Goal: Task Accomplishment & Management: Manage account settings

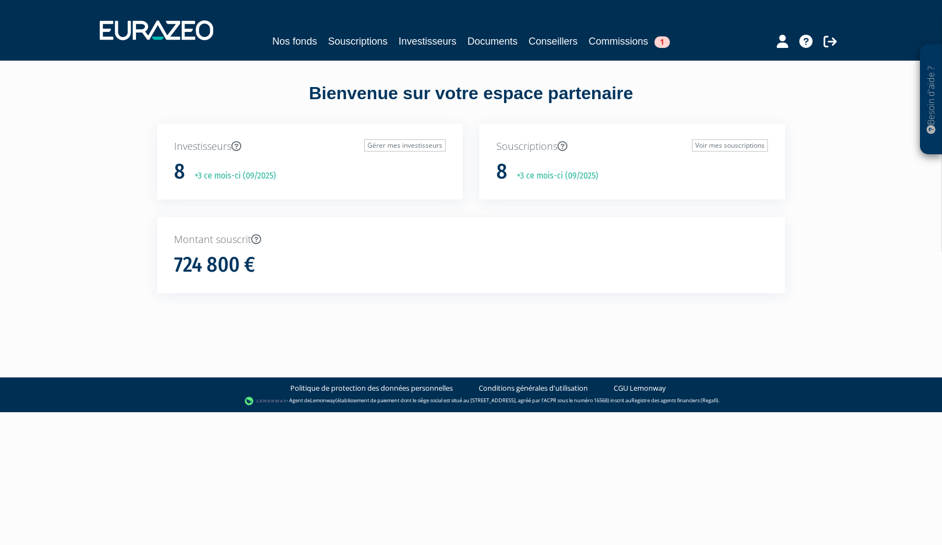
click at [606, 45] on link "Commissions 1" at bounding box center [629, 41] width 81 height 15
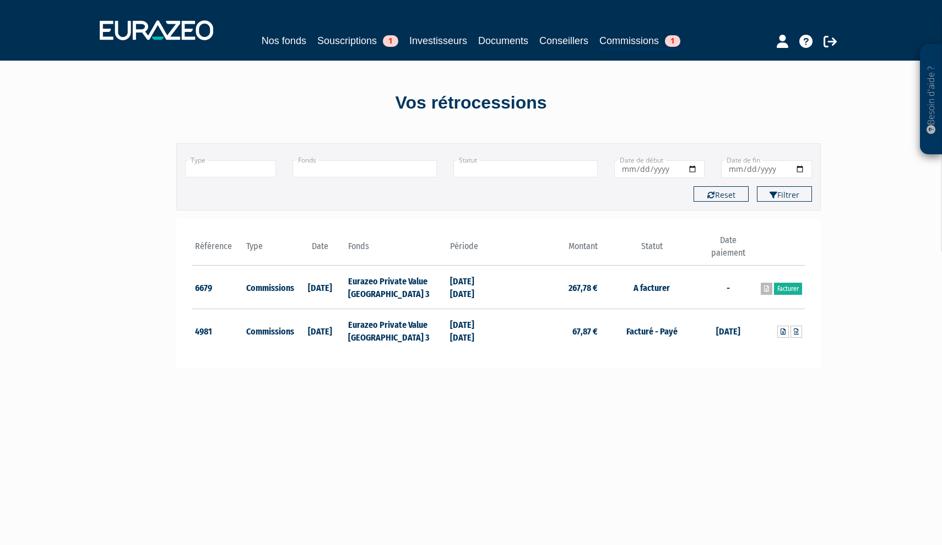
click at [767, 286] on icon at bounding box center [766, 288] width 5 height 7
click at [362, 410] on main "Filtrer Type Droits d'entrée Commissions + Fonds + +" at bounding box center [361, 404] width 424 height 545
click at [343, 41] on link "Souscriptions 1" at bounding box center [357, 40] width 81 height 15
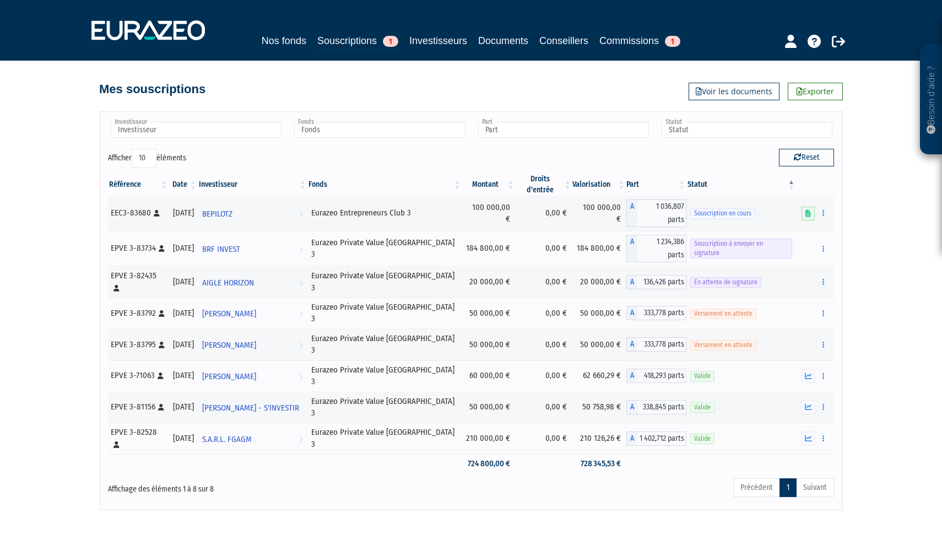
click at [276, 38] on link "Nos fonds" at bounding box center [284, 40] width 45 height 15
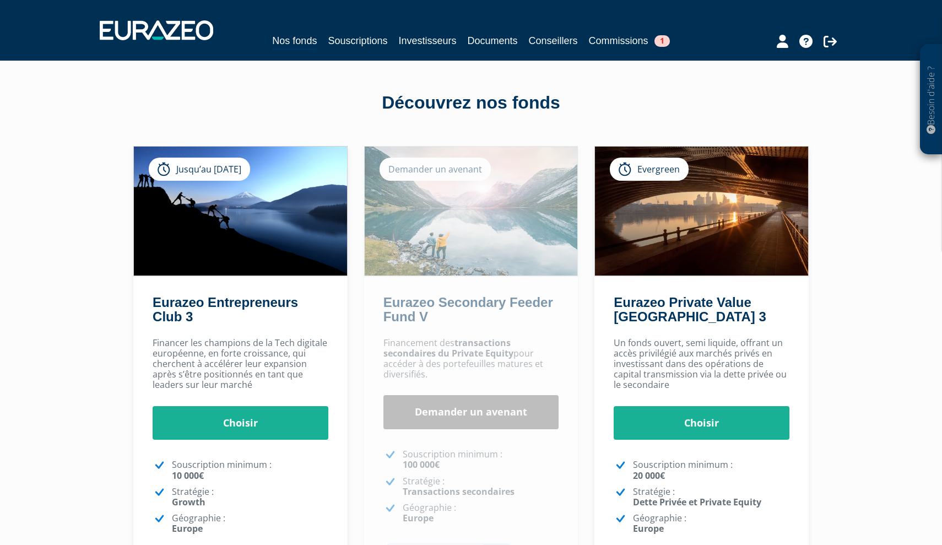
click at [504, 419] on link "Demander un avenant" at bounding box center [471, 412] width 176 height 34
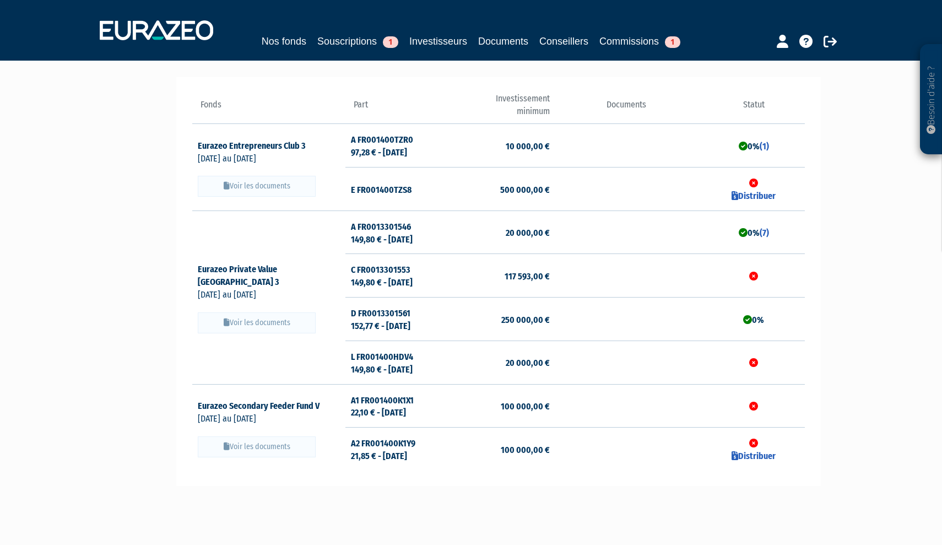
scroll to position [72, 0]
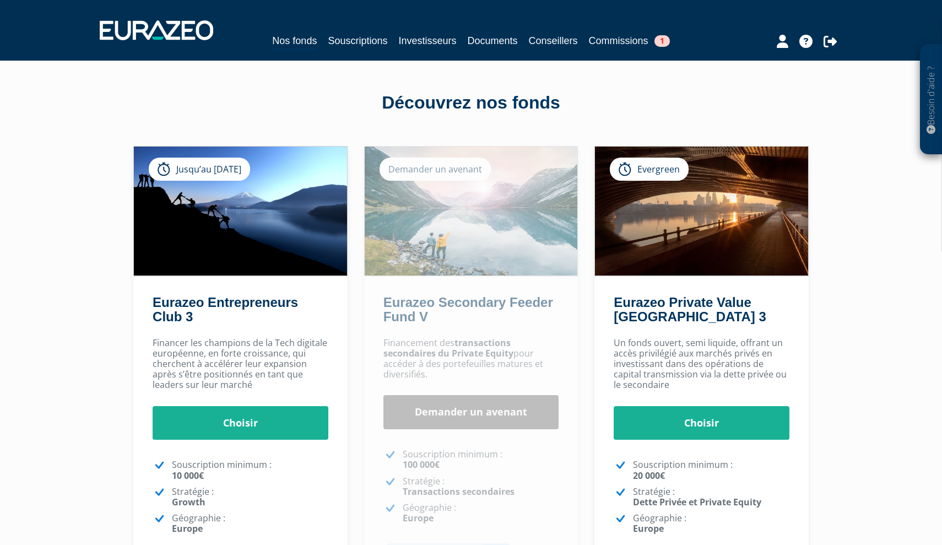
click at [620, 41] on link "Commissions 1" at bounding box center [629, 40] width 81 height 15
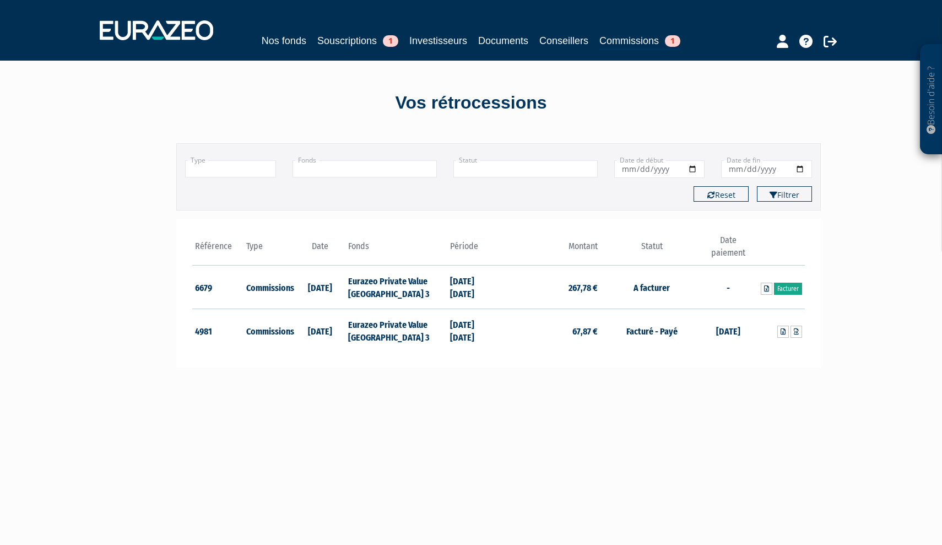
click at [790, 290] on link "Facturer" at bounding box center [788, 289] width 28 height 12
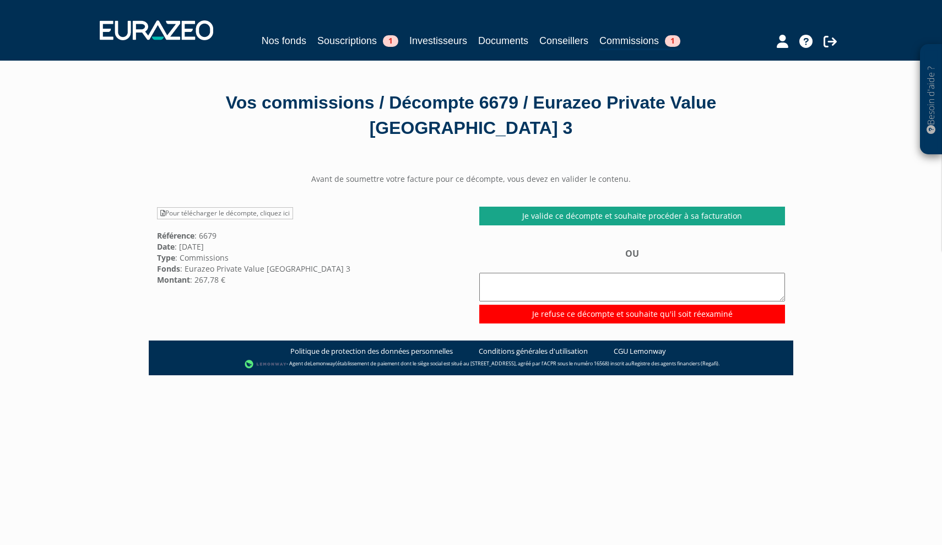
click at [611, 207] on link "Je valide ce décompte et souhaite procéder à sa facturation" at bounding box center [632, 216] width 306 height 19
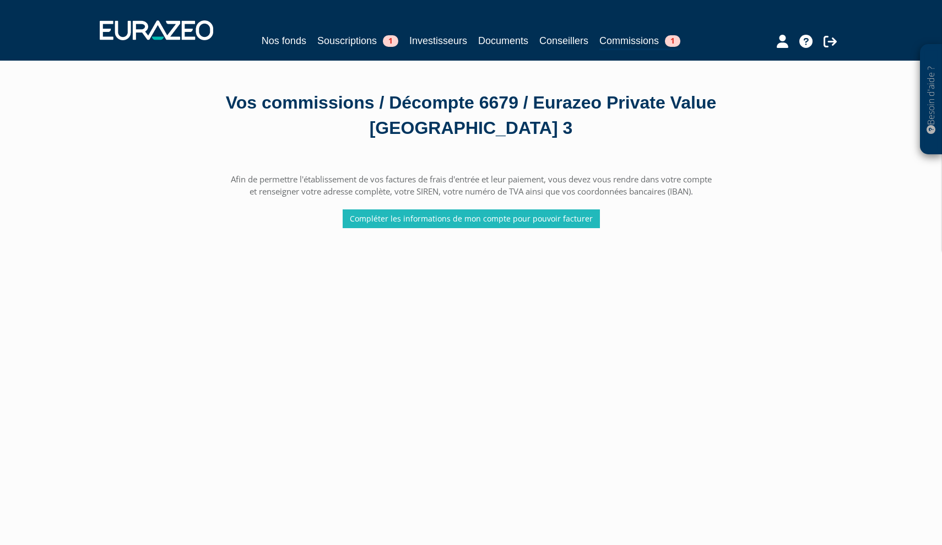
click at [455, 209] on link "Compléter les informations de mon compte pour pouvoir facturer" at bounding box center [471, 218] width 257 height 19
click at [781, 46] on icon at bounding box center [783, 41] width 12 height 13
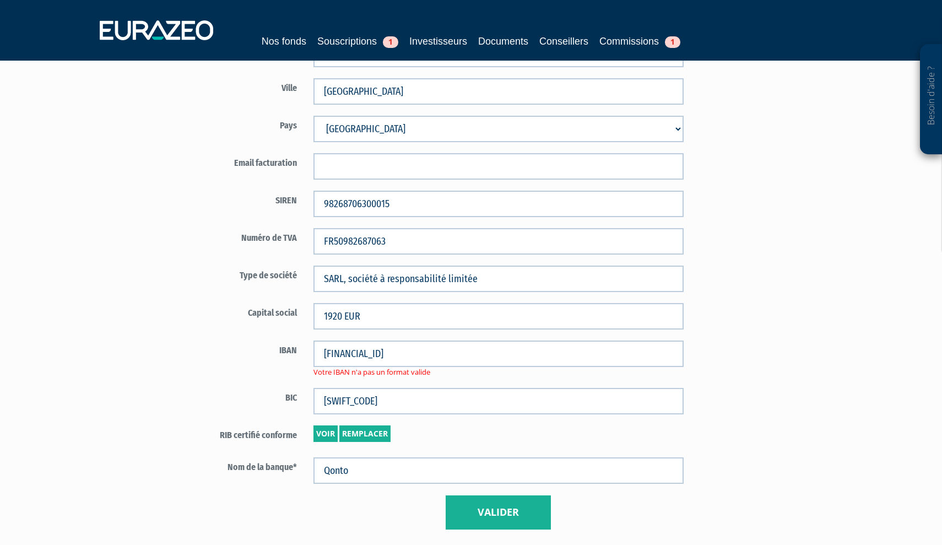
scroll to position [516, 0]
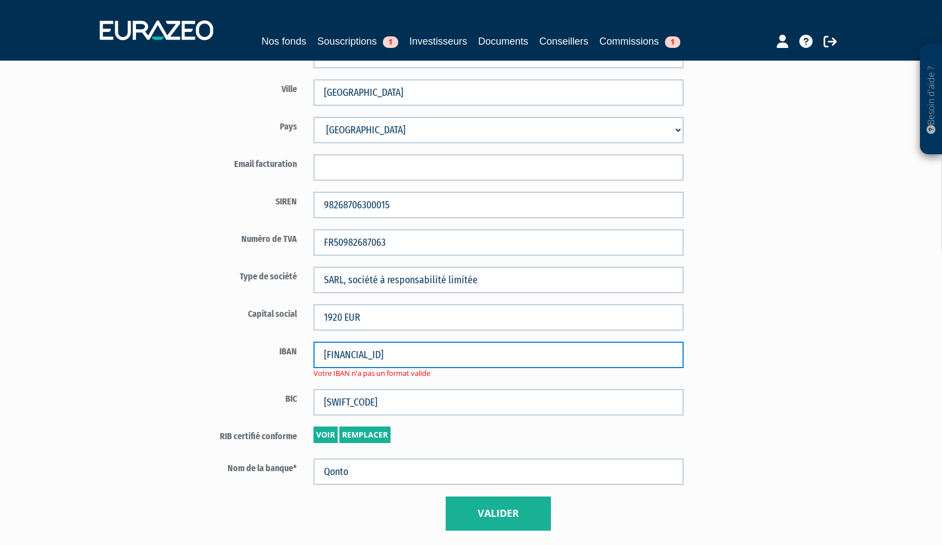
click at [482, 354] on input "[FINANCIAL_ID]" at bounding box center [499, 355] width 370 height 26
click at [344, 353] on input "[FINANCIAL_ID]" at bounding box center [499, 355] width 370 height 26
click at [480, 354] on input "FR76 1695 8000 0186 1203 3596 513" at bounding box center [499, 355] width 370 height 26
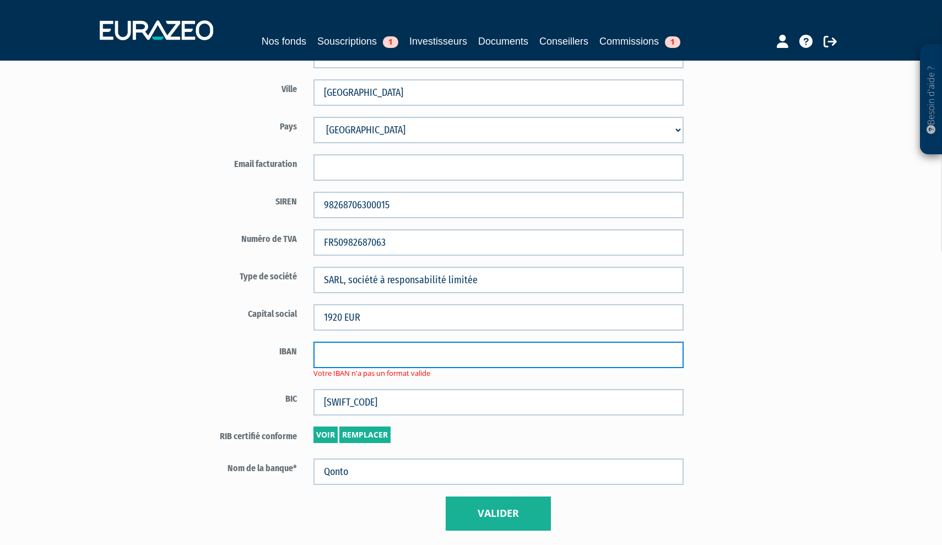
paste input "[FINANCIAL_ID]"
type input "[FINANCIAL_ID]"
click at [424, 382] on form "Code distributeur 2351 Raison sociale* S'INVESTIR CONSEIL 24003981" at bounding box center [434, 81] width 516 height 898
click at [479, 510] on button "Valider" at bounding box center [498, 513] width 105 height 34
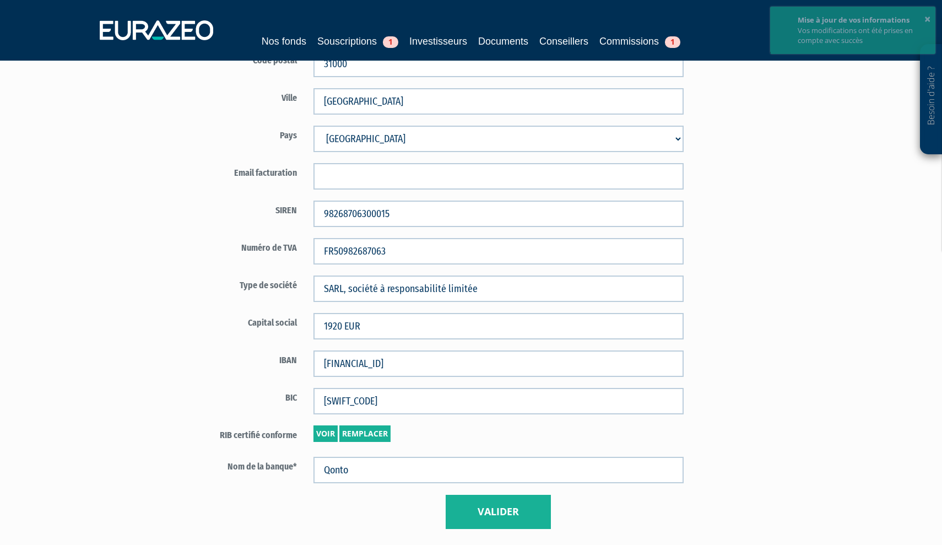
scroll to position [506, 0]
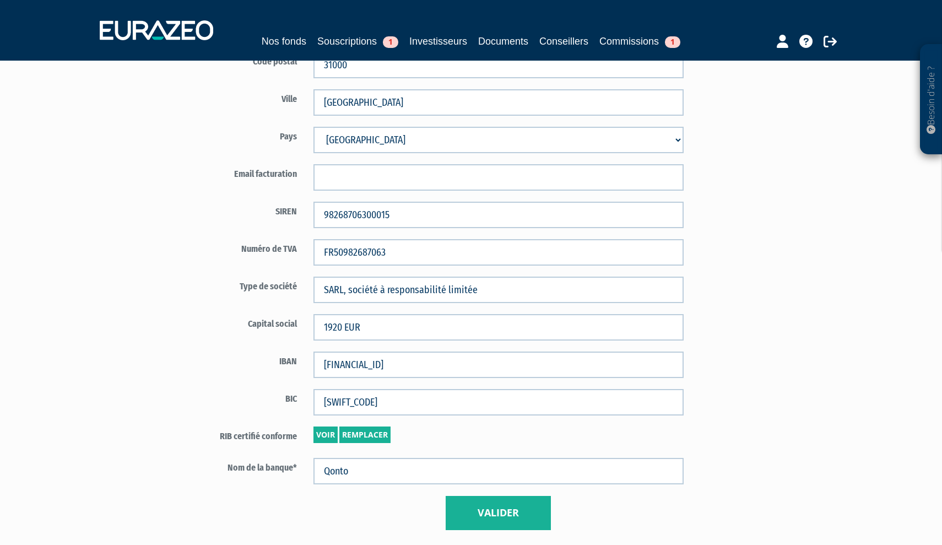
click at [479, 510] on button "Valider" at bounding box center [498, 513] width 105 height 34
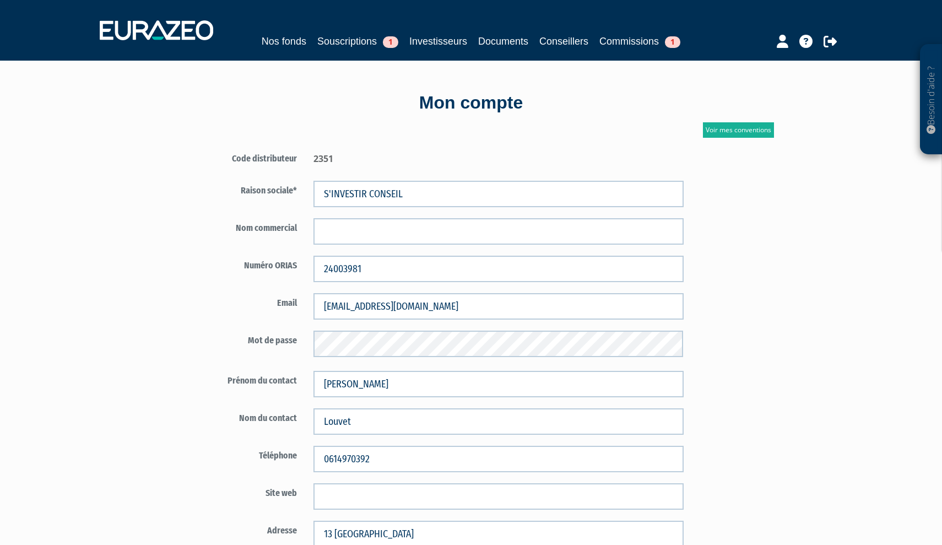
click at [630, 41] on link "Commissions 1" at bounding box center [639, 41] width 81 height 15
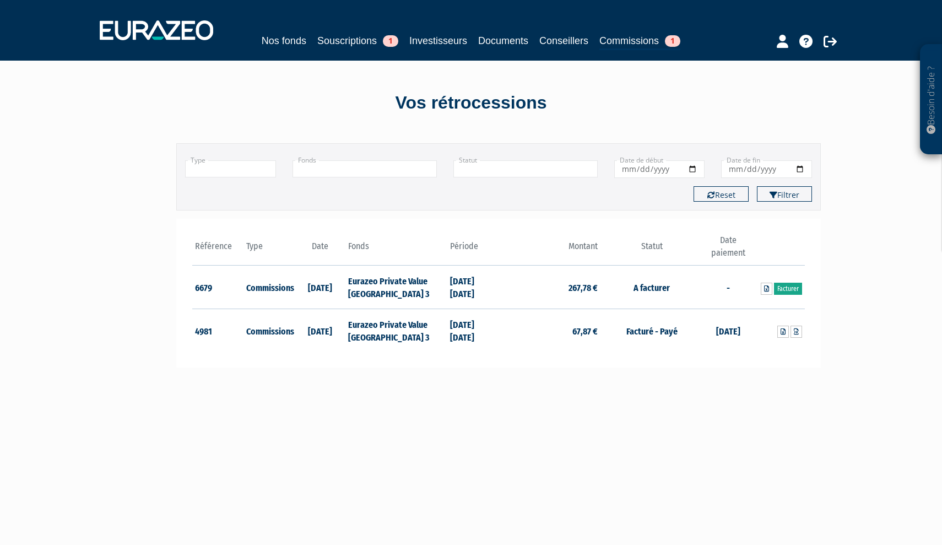
click at [782, 287] on link "Facturer" at bounding box center [788, 289] width 28 height 12
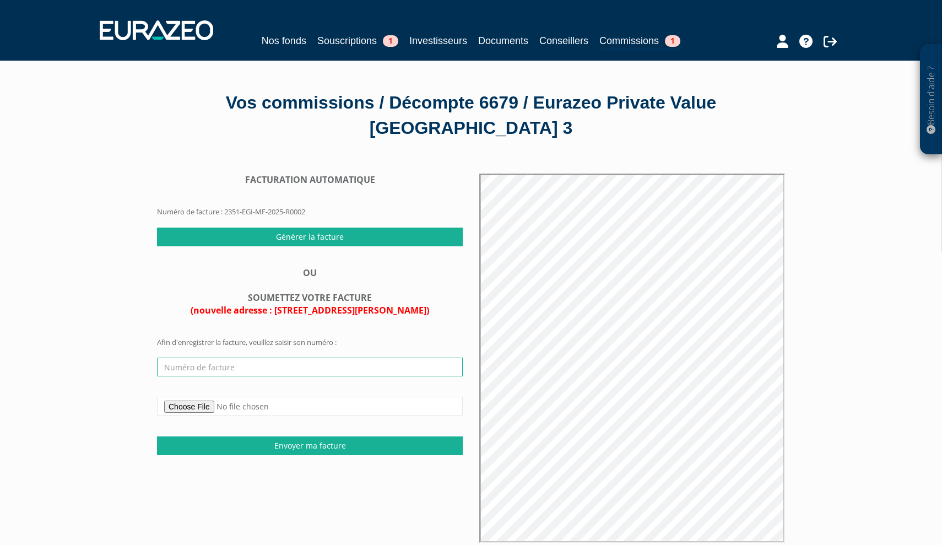
click at [336, 358] on input "text" at bounding box center [310, 367] width 306 height 19
click at [323, 228] on input "Générer la facture" at bounding box center [310, 237] width 306 height 19
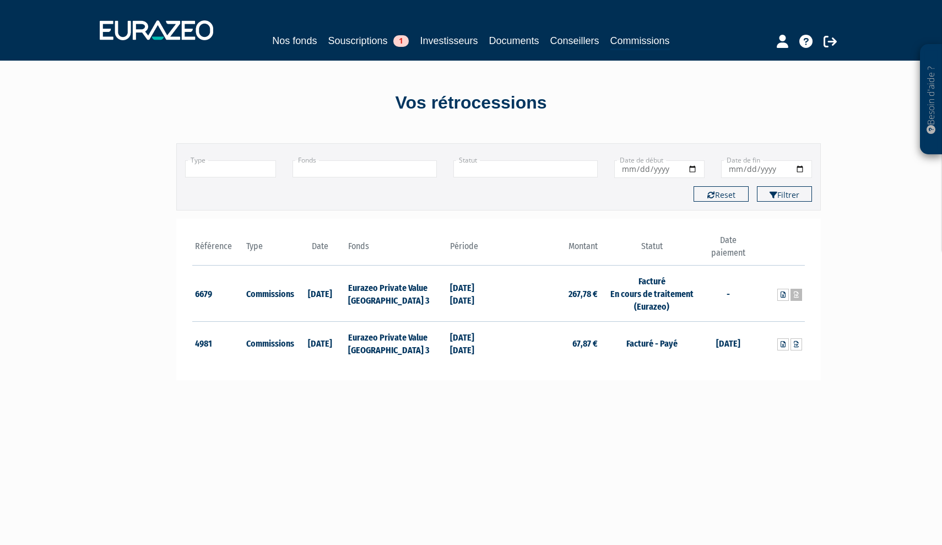
click at [797, 296] on icon at bounding box center [796, 294] width 5 height 7
